Goal: Information Seeking & Learning: Check status

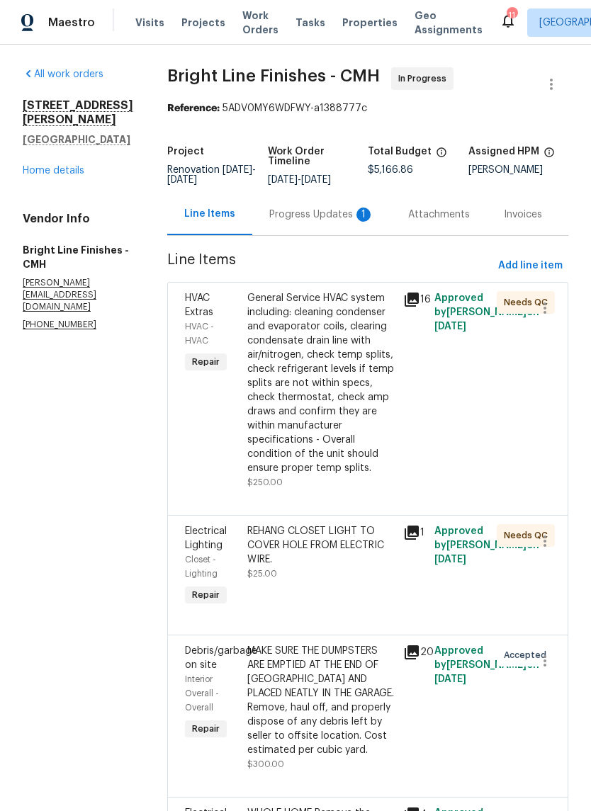
click at [338, 222] on div "Progress Updates 1" at bounding box center [321, 215] width 105 height 14
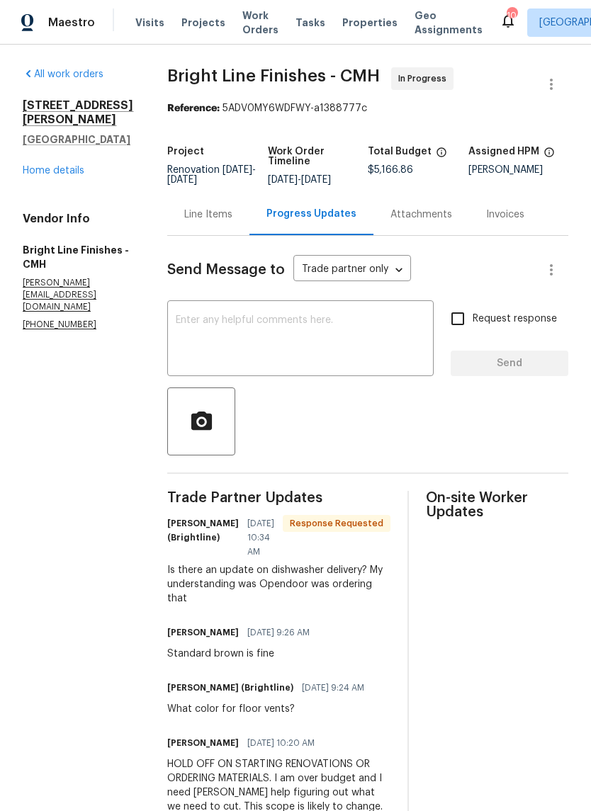
click at [352, 25] on span "Properties" at bounding box center [369, 23] width 55 height 14
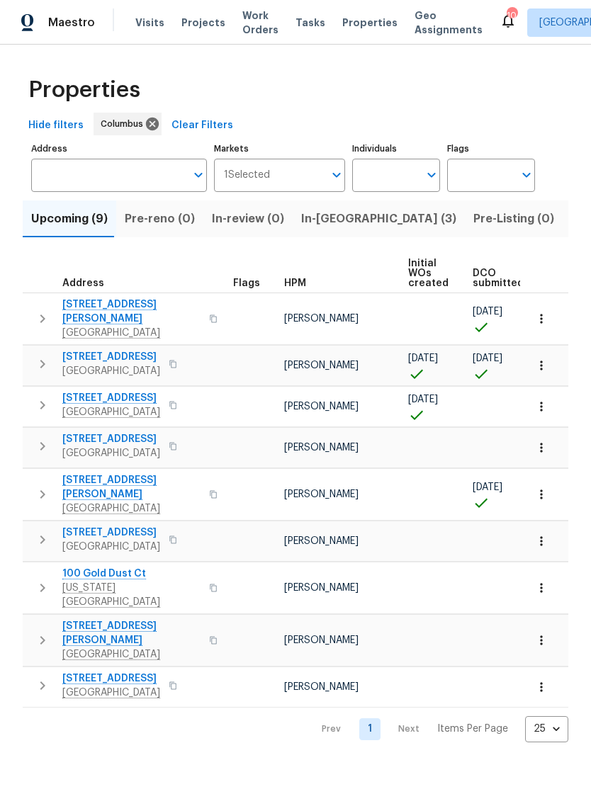
click at [332, 219] on span "In-reno (3)" at bounding box center [378, 219] width 155 height 20
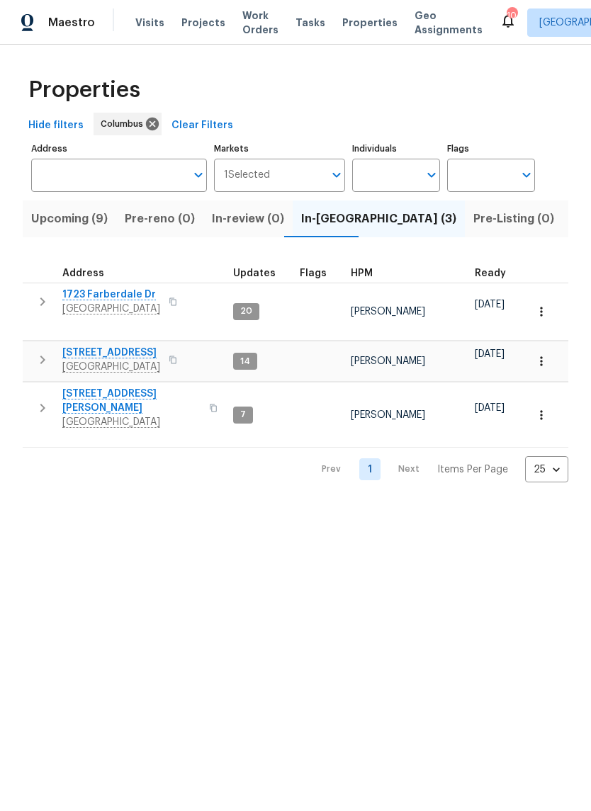
click at [208, 391] on button "button" at bounding box center [213, 408] width 17 height 34
click at [211, 393] on button "button" at bounding box center [213, 408] width 17 height 34
click at [336, 505] on html "Maestro Visits Projects Work Orders Tasks Properties Geo Assignments 10 Columbu…" at bounding box center [295, 252] width 591 height 505
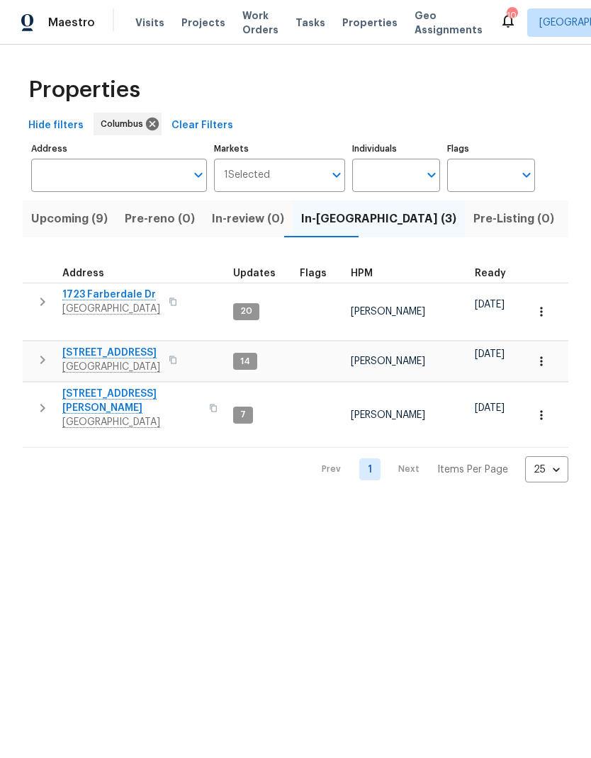
click at [98, 387] on span "[STREET_ADDRESS][PERSON_NAME]" at bounding box center [131, 401] width 138 height 28
click at [43, 400] on icon "button" at bounding box center [42, 408] width 17 height 17
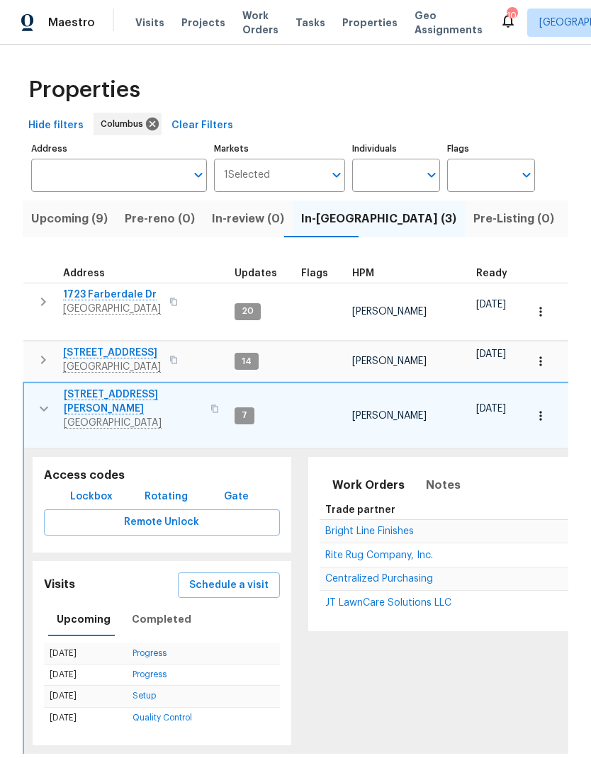
click at [78, 488] on span "Lockbox" at bounding box center [91, 497] width 43 height 18
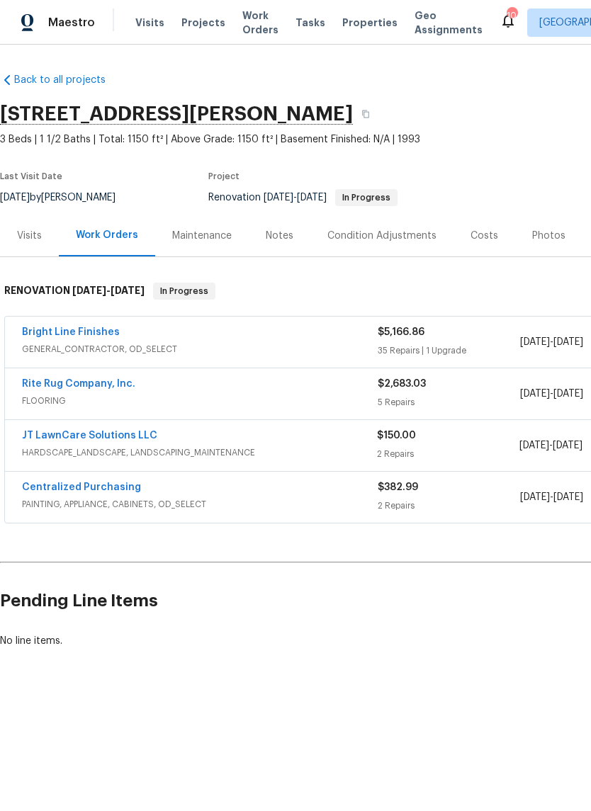
click at [57, 332] on link "Bright Line Finishes" at bounding box center [71, 332] width 98 height 10
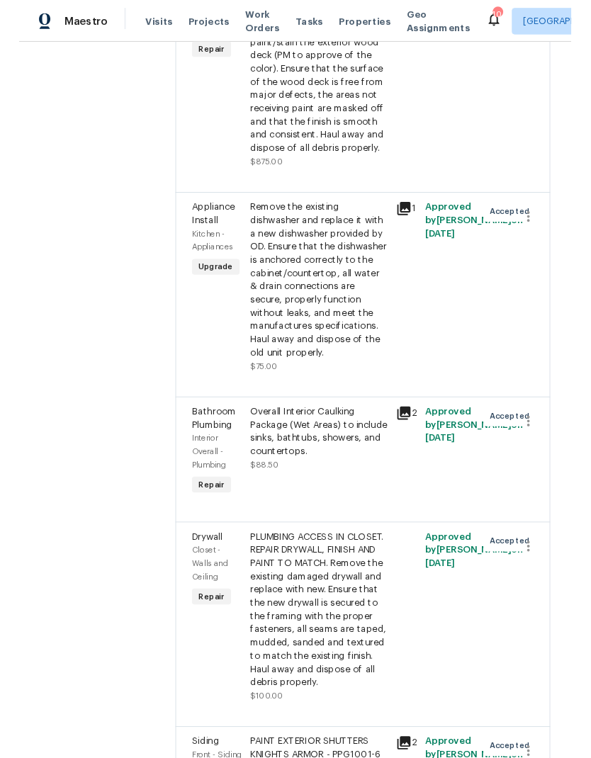
scroll to position [2777, 0]
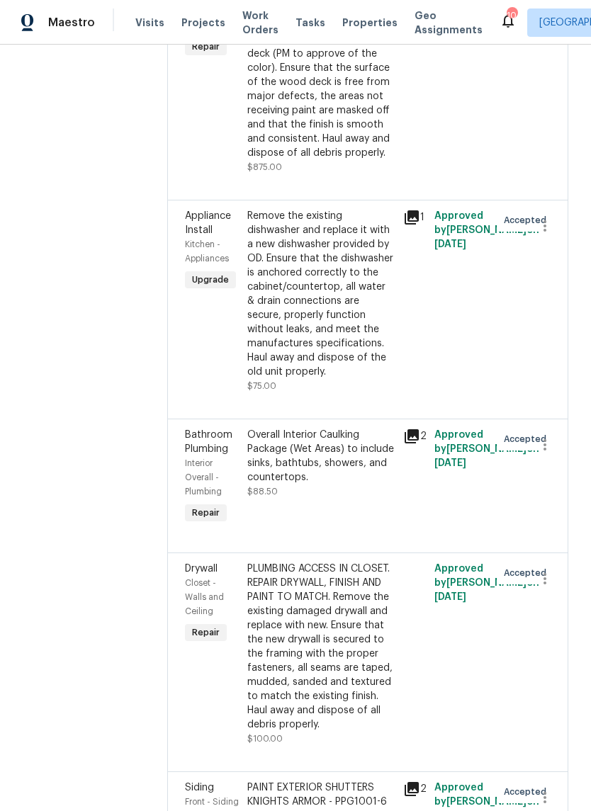
click at [393, 206] on div "Remove the existing dishwasher and replace it with a new dishwasher provided by…" at bounding box center [321, 301] width 156 height 193
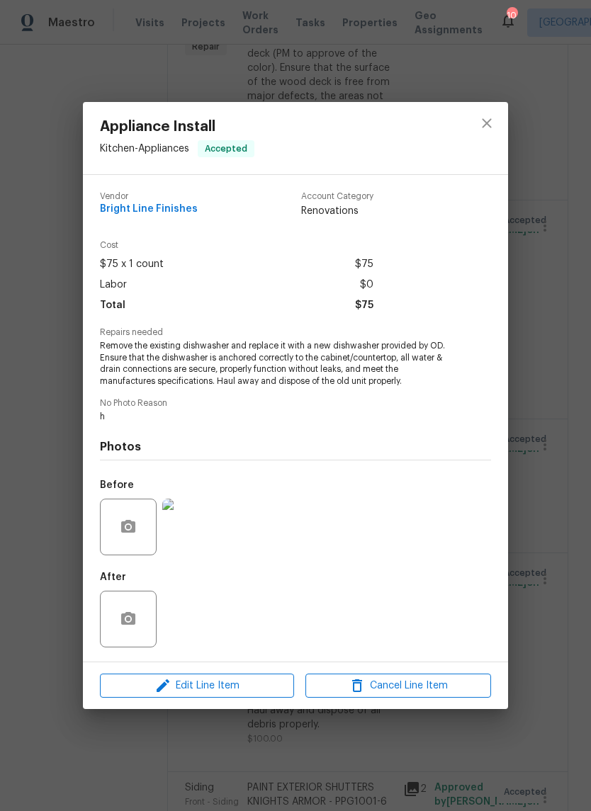
click at [205, 534] on img at bounding box center [190, 527] width 57 height 57
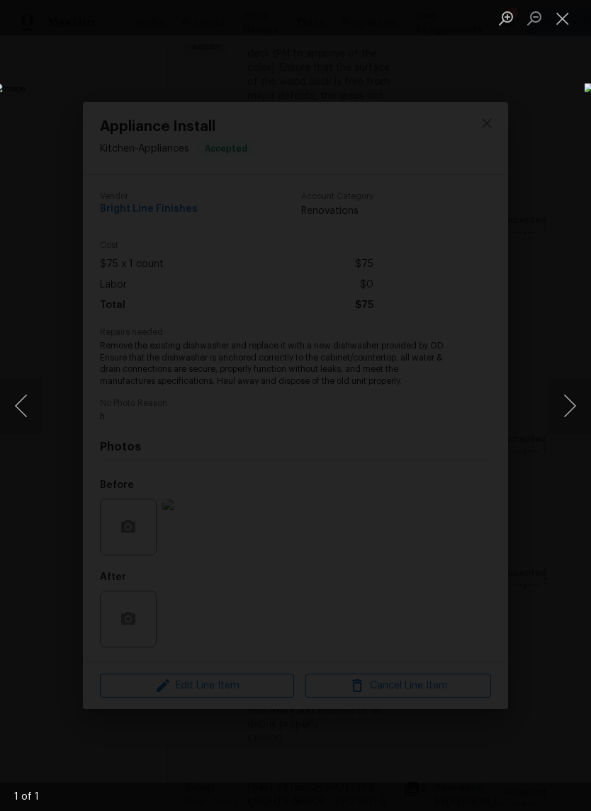
click at [570, 1] on li "Lightbox" at bounding box center [562, 17] width 28 height 35
click at [570, 13] on button "Close lightbox" at bounding box center [562, 18] width 28 height 25
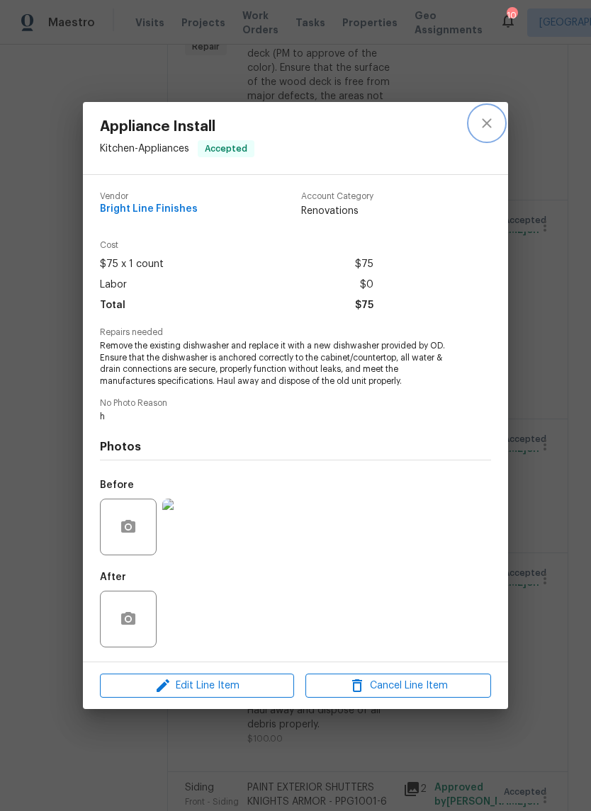
click at [478, 132] on button "close" at bounding box center [487, 123] width 34 height 34
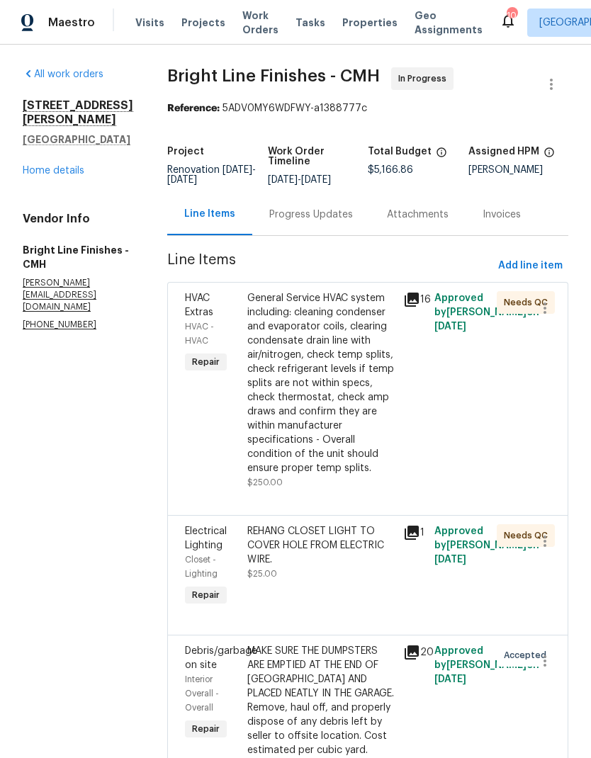
scroll to position [0, 0]
click at [52, 174] on link "Home details" at bounding box center [54, 171] width 62 height 10
